Goal: Task Accomplishment & Management: Use online tool/utility

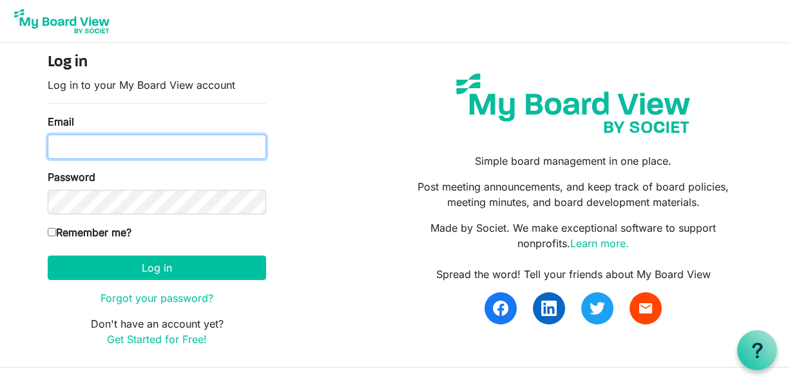
click at [132, 147] on input "Email" at bounding box center [157, 147] width 218 height 24
type input "[PERSON_NAME][EMAIL_ADDRESS][PERSON_NAME][DOMAIN_NAME]"
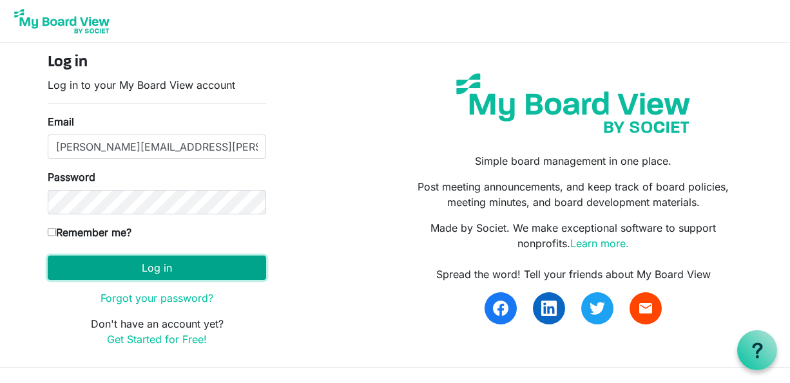
click at [133, 265] on button "Log in" at bounding box center [157, 268] width 218 height 24
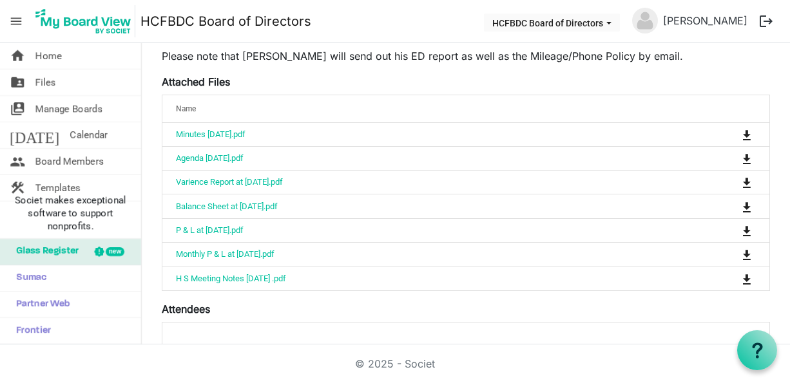
scroll to position [215, 0]
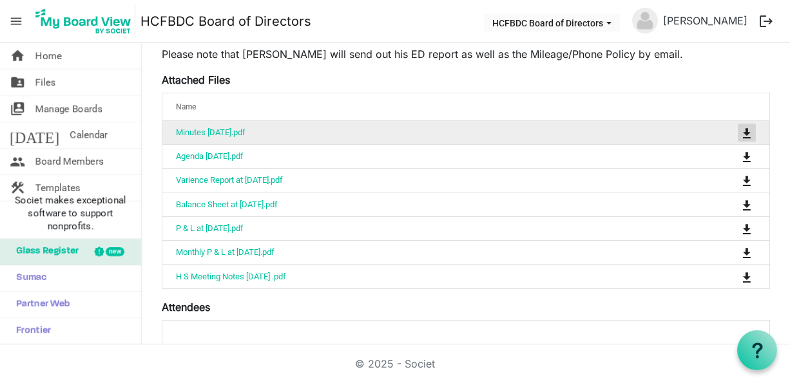
click at [749, 132] on span "is Command column column header" at bounding box center [747, 133] width 8 height 10
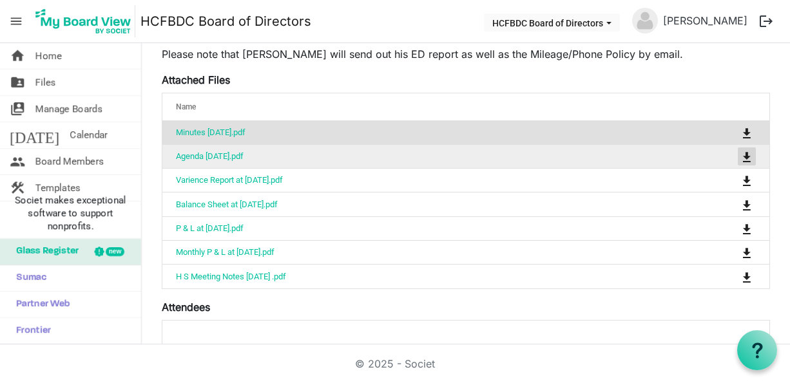
click at [745, 154] on span "is Command column column header" at bounding box center [747, 157] width 8 height 10
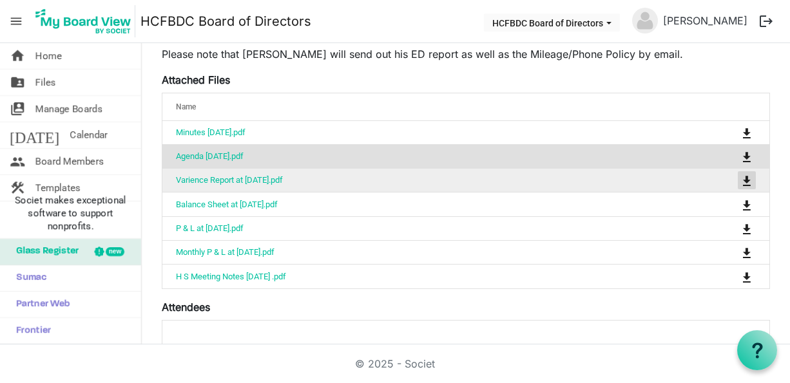
click at [745, 179] on span "is Command column column header" at bounding box center [747, 181] width 8 height 10
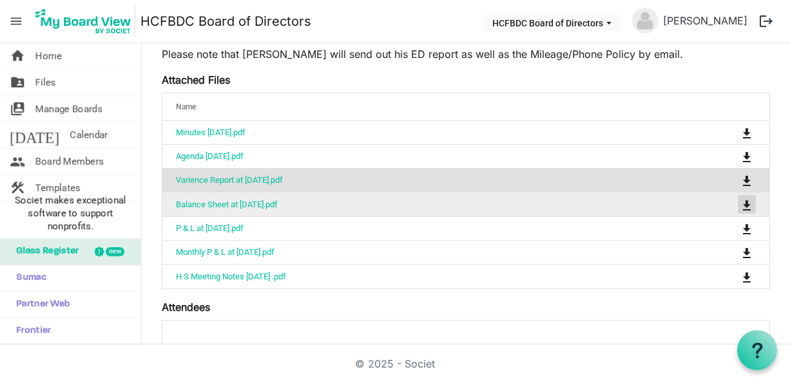
click at [745, 202] on span "is Command column column header" at bounding box center [747, 205] width 8 height 10
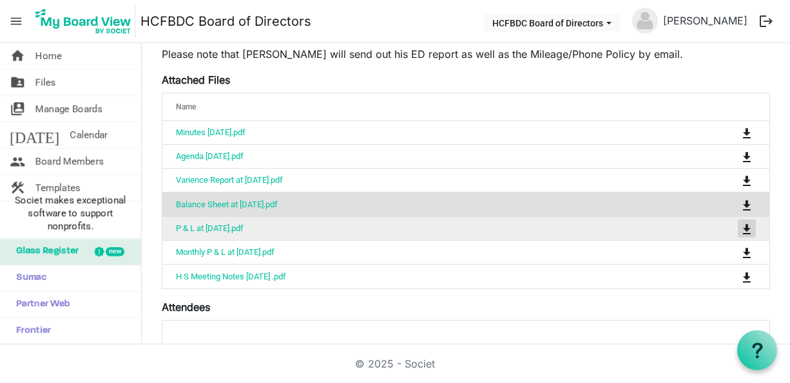
click at [745, 227] on span "is Command column column header" at bounding box center [747, 229] width 8 height 10
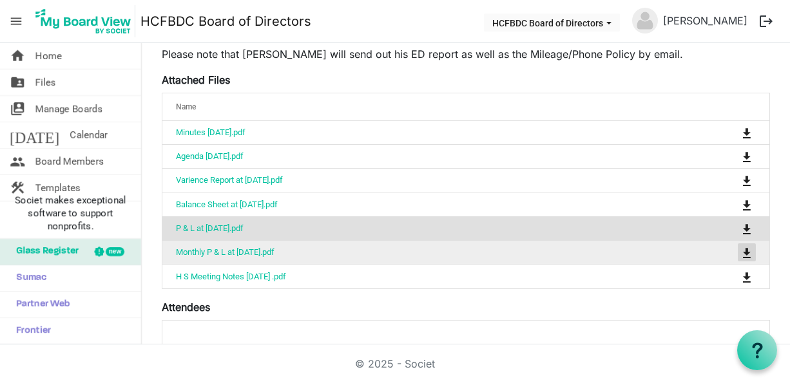
click at [747, 250] on span "is Command column column header" at bounding box center [747, 253] width 8 height 10
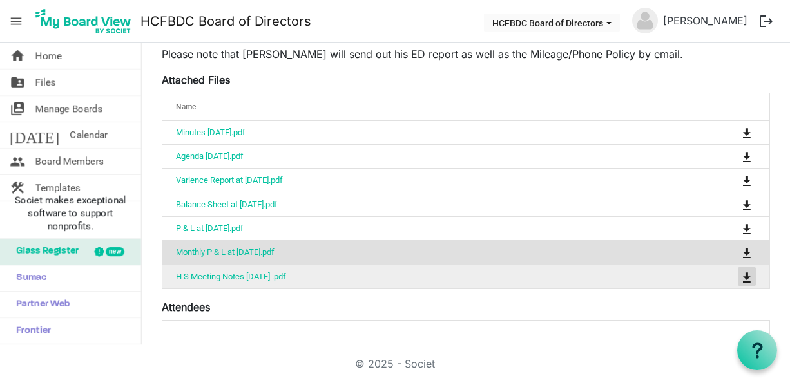
click at [746, 273] on span "is Command column column header" at bounding box center [747, 278] width 8 height 10
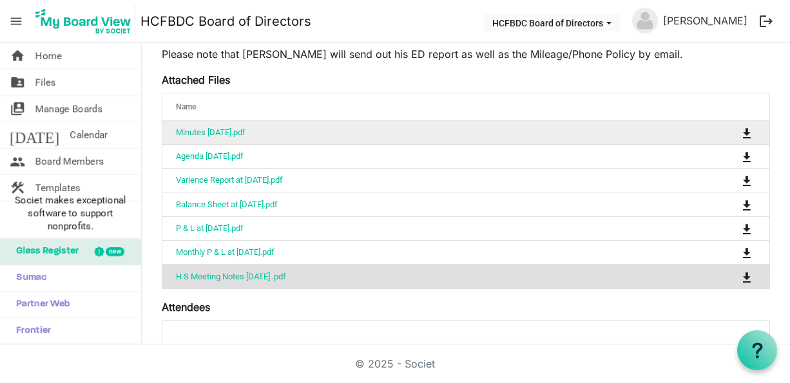
click at [330, 136] on td "Minutes [DATE].pdf" at bounding box center [425, 132] width 526 height 23
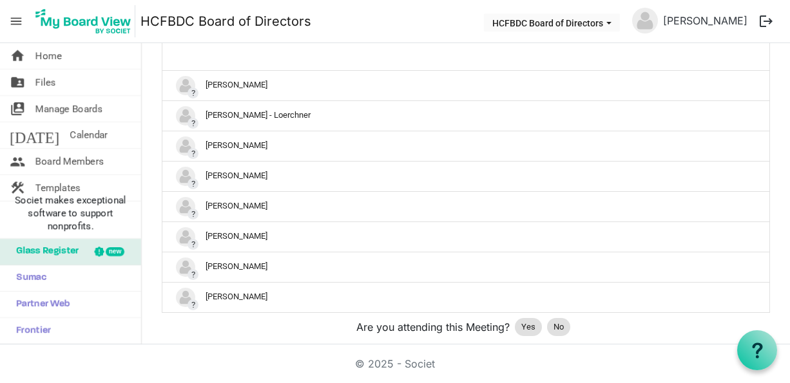
scroll to position [496, 0]
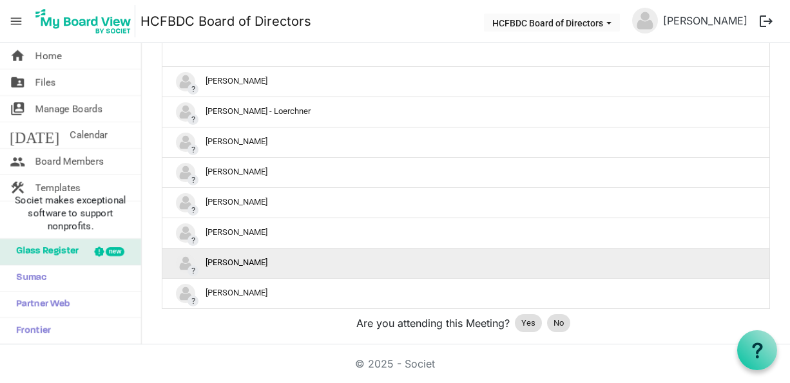
click at [278, 260] on div "? [PERSON_NAME]" at bounding box center [466, 263] width 580 height 19
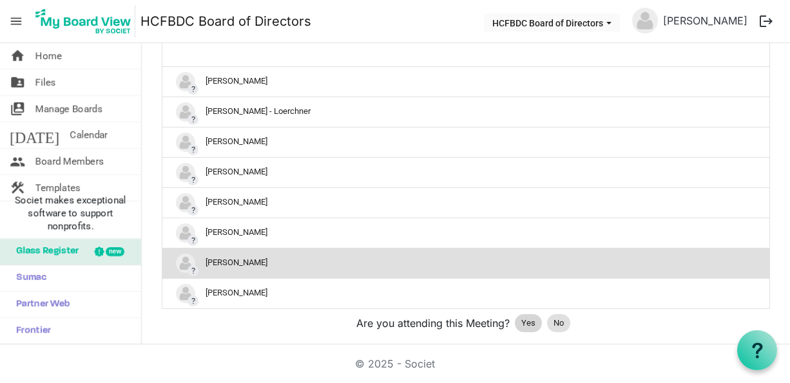
click at [527, 320] on span "Yes" at bounding box center [528, 323] width 14 height 13
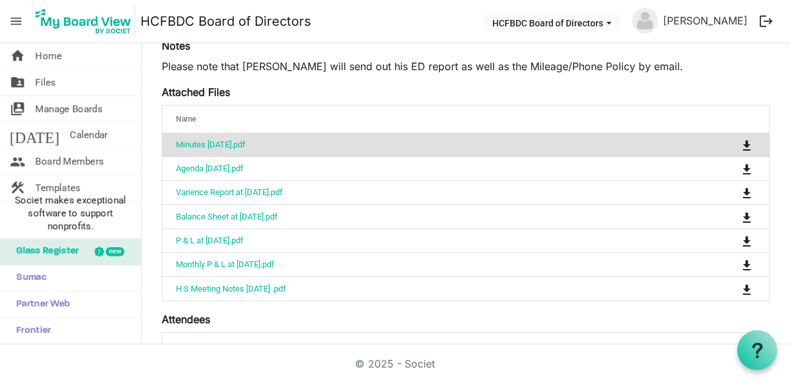
scroll to position [198, 0]
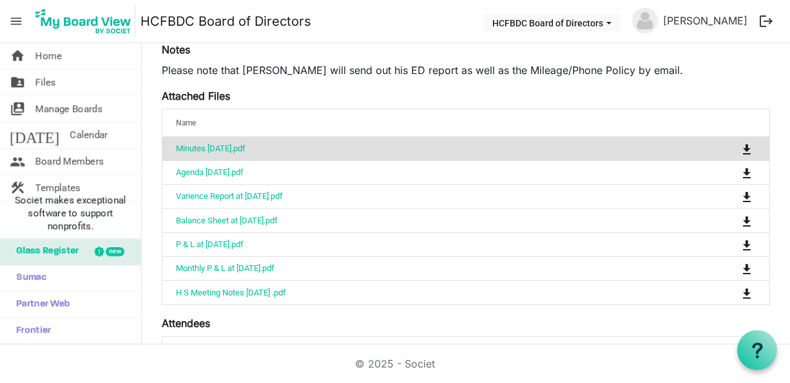
click at [276, 148] on td "Minutes [DATE].pdf" at bounding box center [425, 148] width 526 height 23
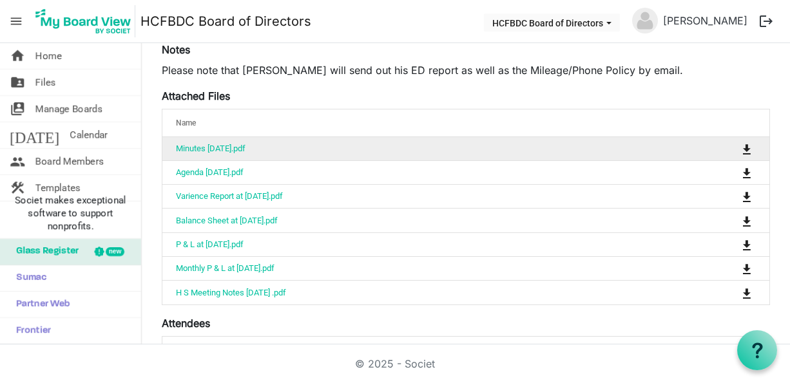
click at [276, 148] on td "Minutes [DATE].pdf" at bounding box center [425, 148] width 526 height 23
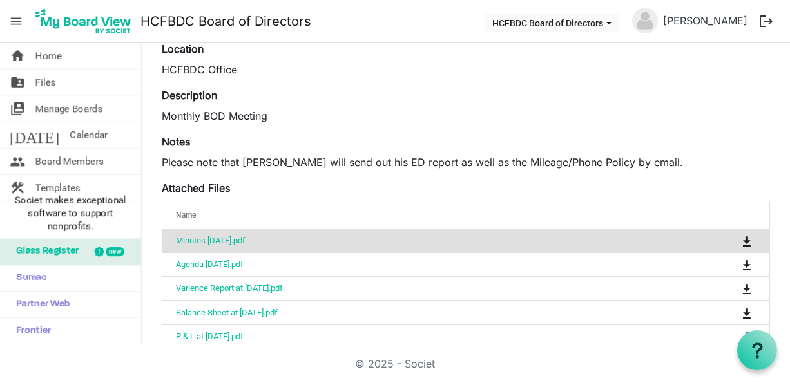
scroll to position [0, 0]
